Goal: Information Seeking & Learning: Learn about a topic

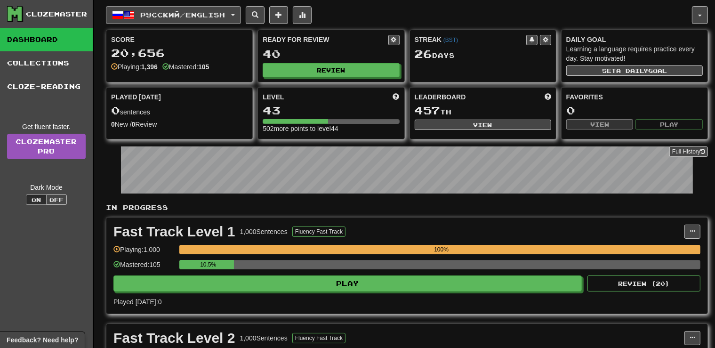
click at [240, 11] on button "Русский / English" at bounding box center [173, 15] width 135 height 18
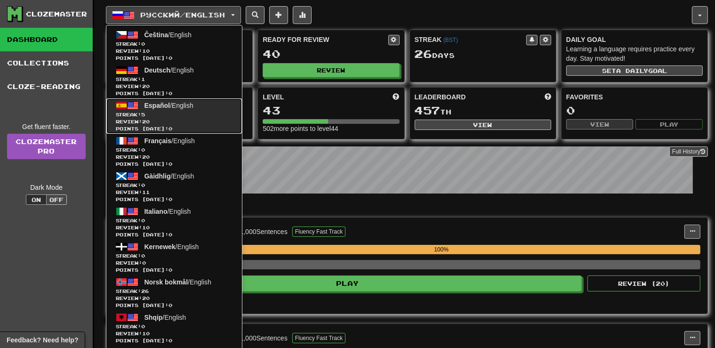
click at [187, 110] on link "Español / English Streak: 5 Review: 20 Points [DATE]: 0" at bounding box center [174, 115] width 136 height 35
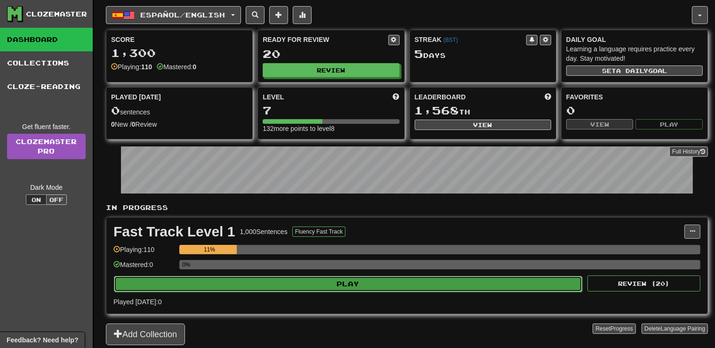
click at [344, 280] on button "Play" at bounding box center [348, 284] width 468 height 16
select select "**"
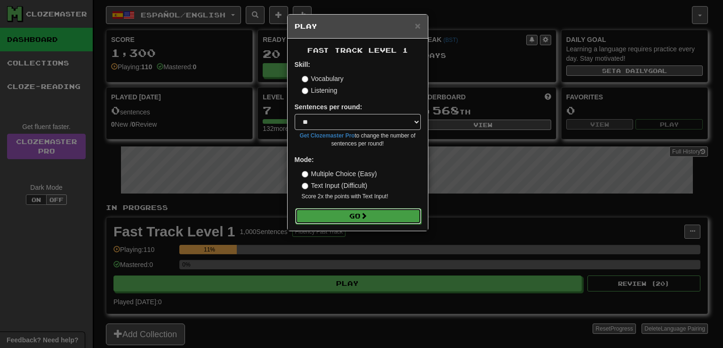
click at [340, 219] on button "Go" at bounding box center [358, 216] width 126 height 16
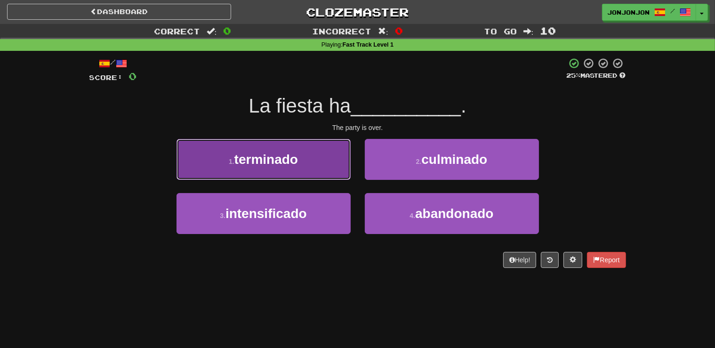
click at [297, 159] on span "terminado" at bounding box center [266, 159] width 64 height 15
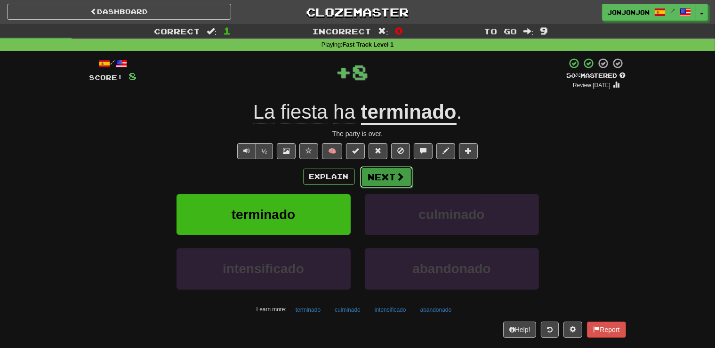
click at [380, 176] on button "Next" at bounding box center [386, 177] width 53 height 22
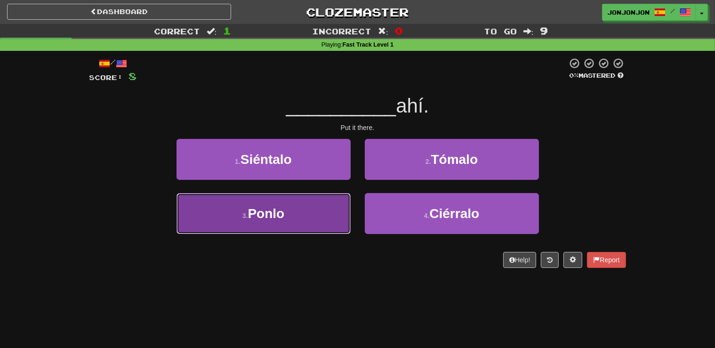
click at [313, 213] on button "3 . Ponlo" at bounding box center [264, 213] width 174 height 41
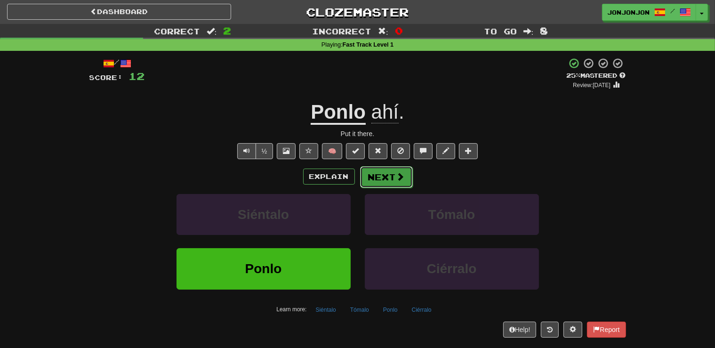
click at [392, 181] on button "Next" at bounding box center [386, 177] width 53 height 22
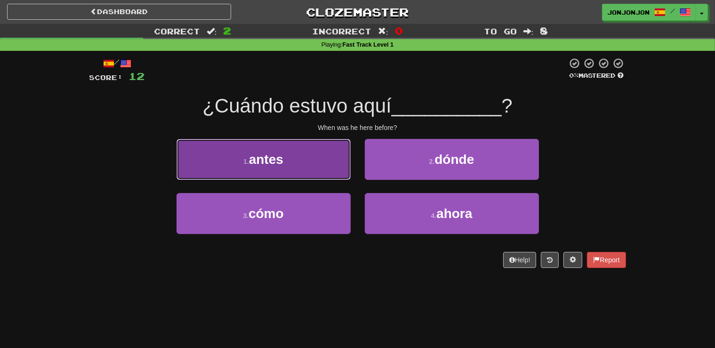
click at [290, 161] on button "1 . antes" at bounding box center [264, 159] width 174 height 41
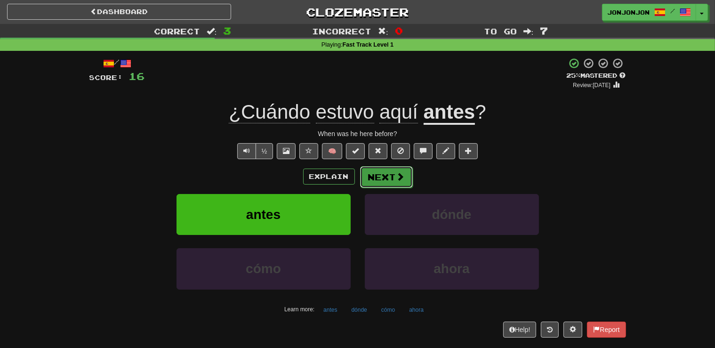
click at [389, 178] on button "Next" at bounding box center [386, 177] width 53 height 22
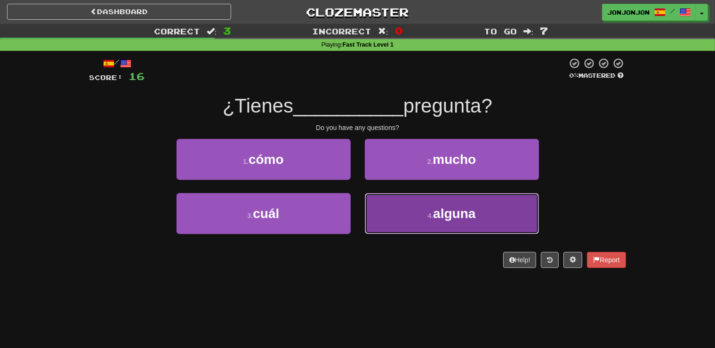
click at [445, 212] on span "alguna" at bounding box center [454, 213] width 42 height 15
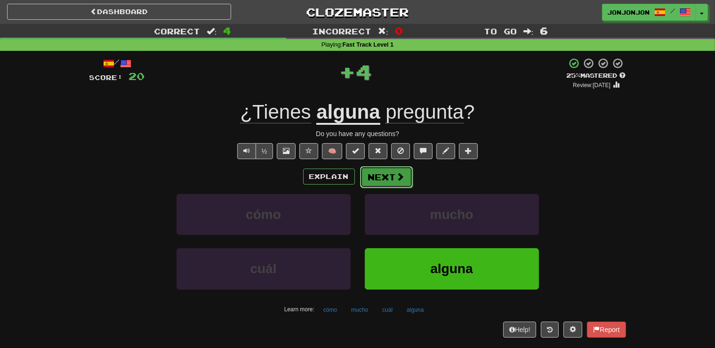
click at [384, 180] on button "Next" at bounding box center [386, 177] width 53 height 22
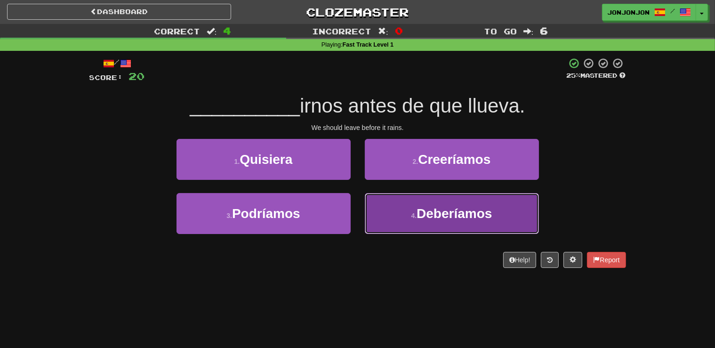
click at [443, 208] on span "Deberíamos" at bounding box center [454, 213] width 75 height 15
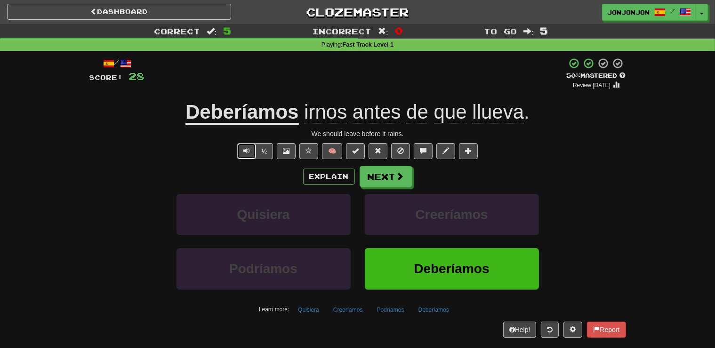
click at [246, 153] on span "Text-to-speech controls" at bounding box center [246, 150] width 7 height 7
click at [392, 182] on button "Next" at bounding box center [386, 177] width 53 height 22
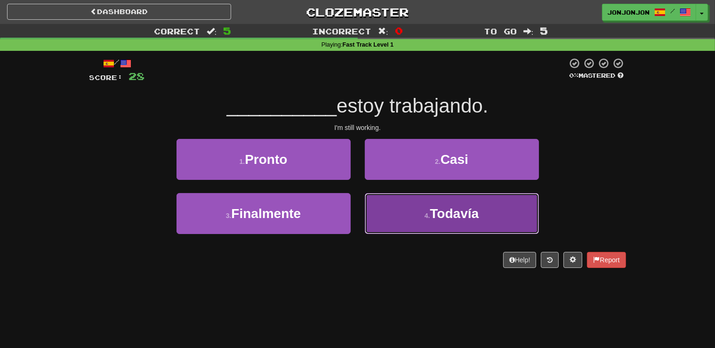
click at [446, 216] on span "Todavía" at bounding box center [454, 213] width 49 height 15
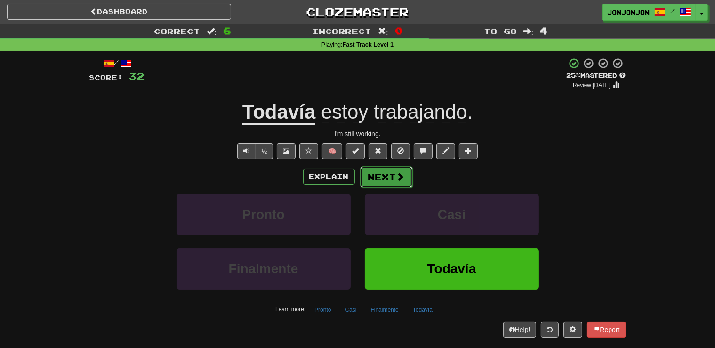
click at [385, 183] on button "Next" at bounding box center [386, 177] width 53 height 22
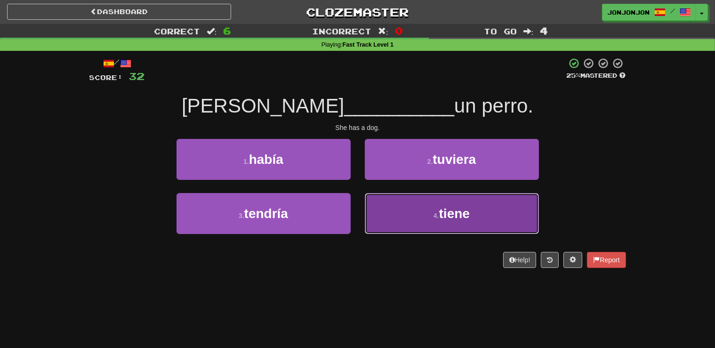
click at [436, 205] on button "4 . tiene" at bounding box center [452, 213] width 174 height 41
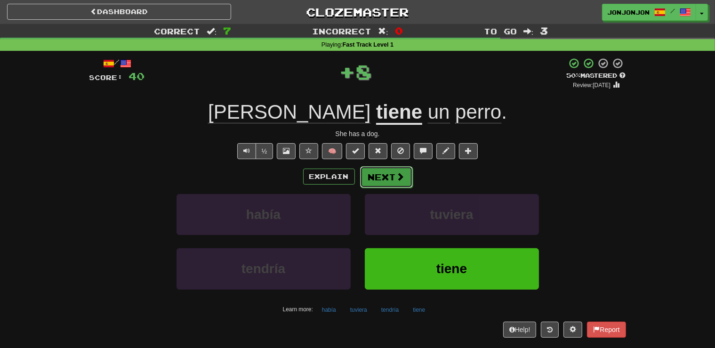
click at [387, 183] on button "Next" at bounding box center [386, 177] width 53 height 22
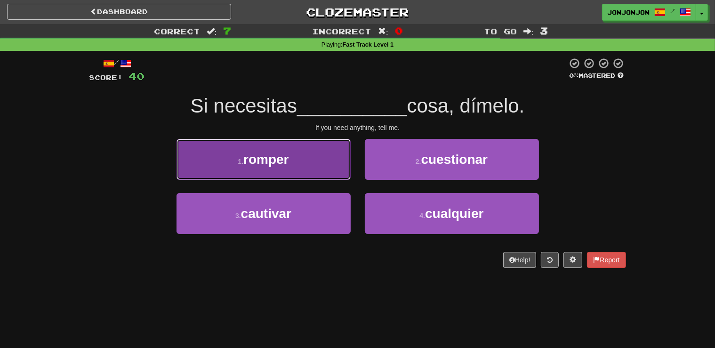
click at [321, 167] on button "1 . romper" at bounding box center [264, 159] width 174 height 41
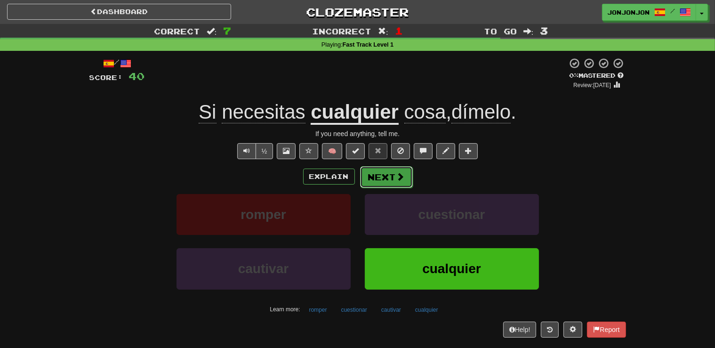
click at [399, 171] on button "Next" at bounding box center [386, 177] width 53 height 22
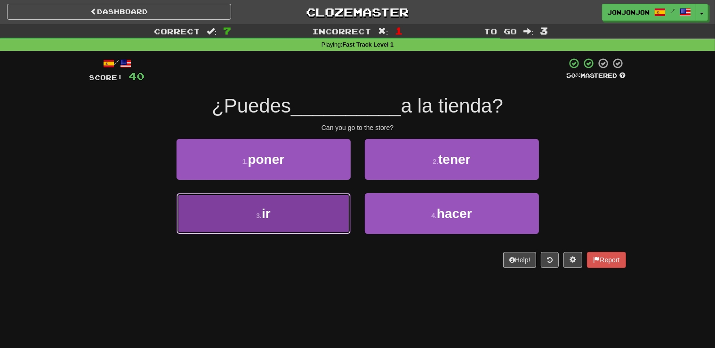
click at [305, 217] on button "3 . ir" at bounding box center [264, 213] width 174 height 41
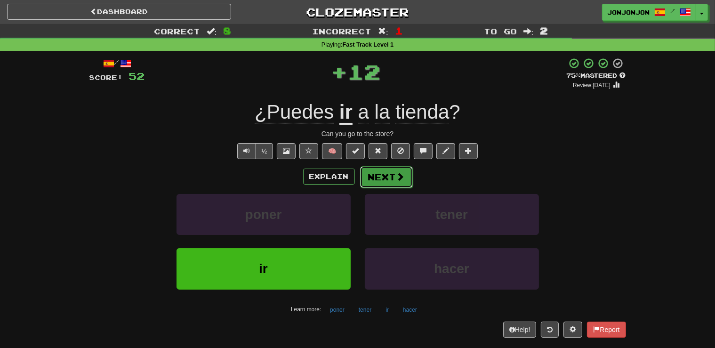
click at [391, 173] on button "Next" at bounding box center [386, 177] width 53 height 22
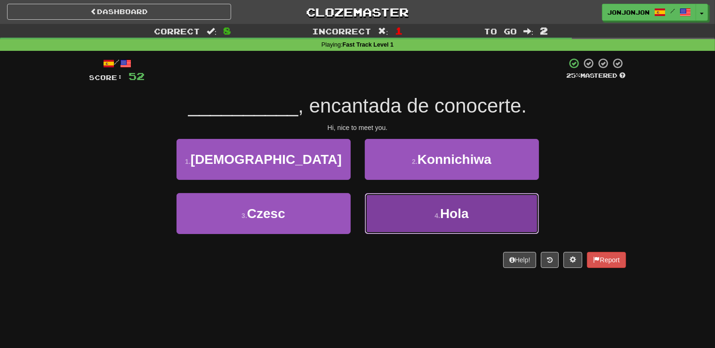
click at [436, 218] on small "4 ." at bounding box center [437, 216] width 6 height 8
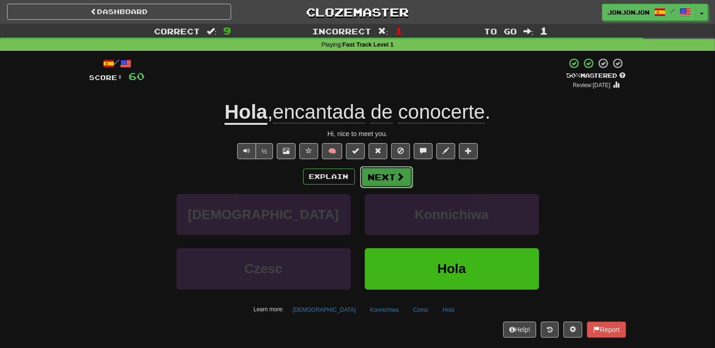
click at [383, 178] on button "Next" at bounding box center [386, 177] width 53 height 22
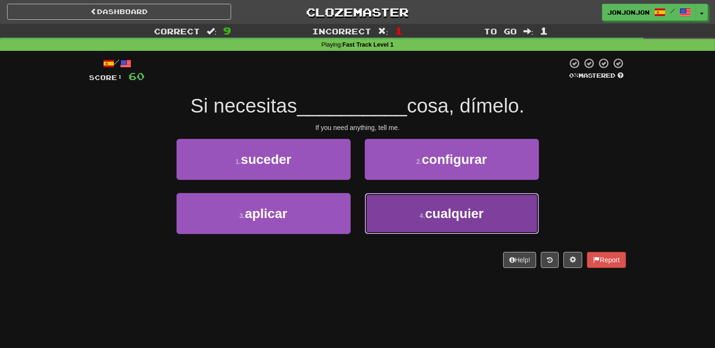
click at [402, 215] on button "4 . cualquier" at bounding box center [452, 213] width 174 height 41
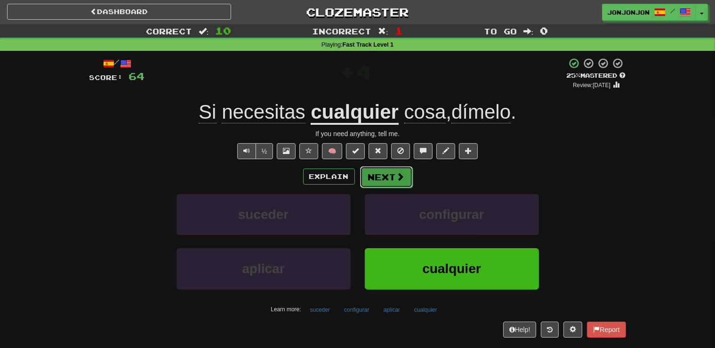
click at [387, 182] on button "Next" at bounding box center [386, 177] width 53 height 22
